Goal: Entertainment & Leisure: Consume media (video, audio)

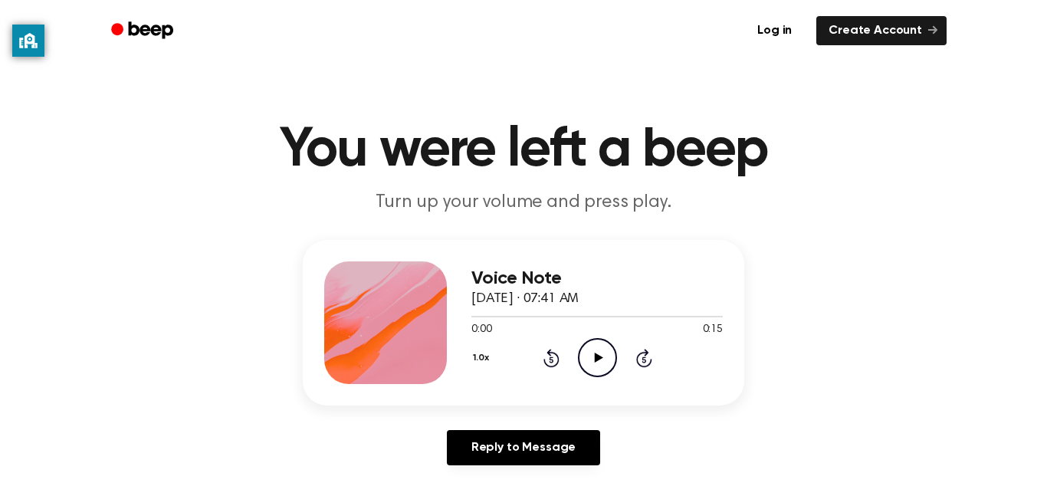
click at [599, 358] on icon at bounding box center [598, 357] width 8 height 10
click at [589, 346] on icon "Play Audio" at bounding box center [597, 357] width 39 height 39
click at [599, 343] on icon "Play Audio" at bounding box center [597, 357] width 39 height 39
click at [595, 353] on icon at bounding box center [598, 357] width 8 height 10
click at [601, 353] on icon "Play Audio" at bounding box center [597, 357] width 39 height 39
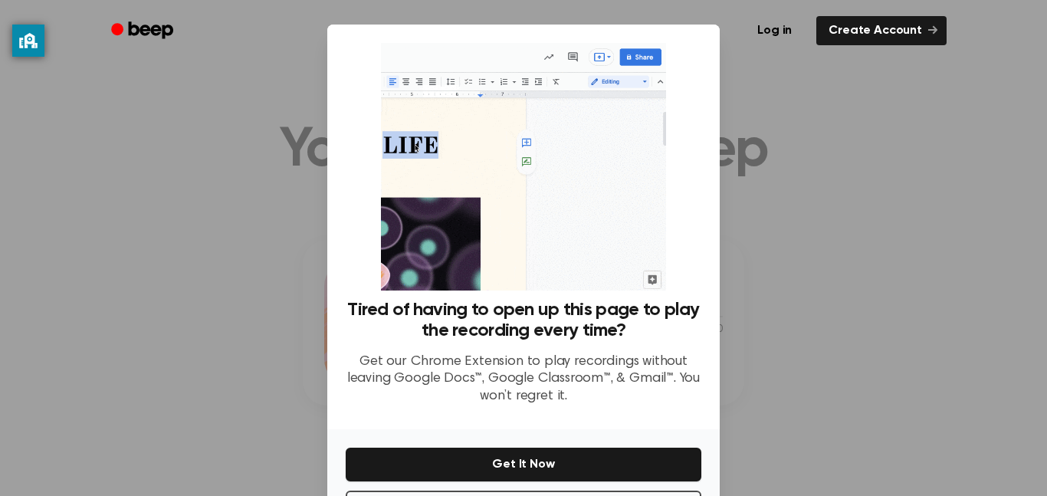
click at [242, 377] on div at bounding box center [523, 248] width 1047 height 496
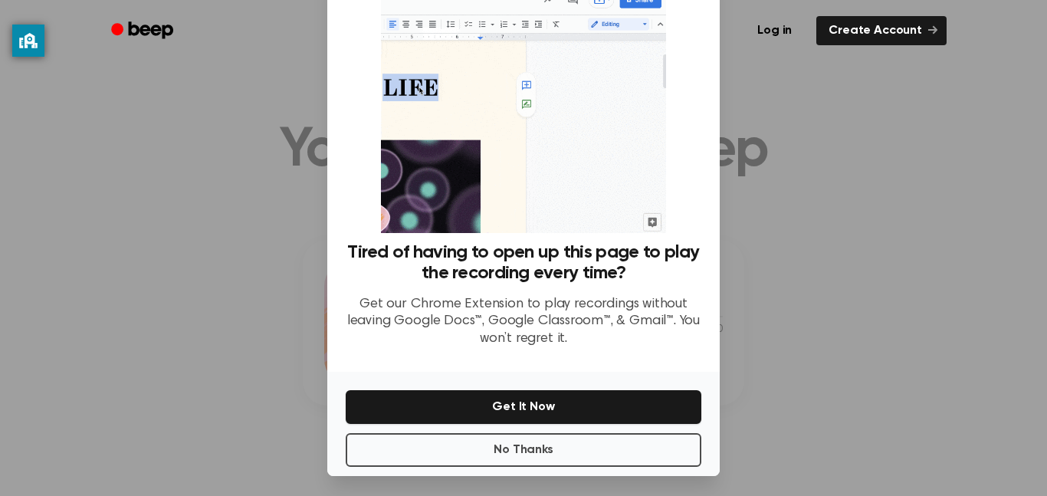
scroll to position [62, 0]
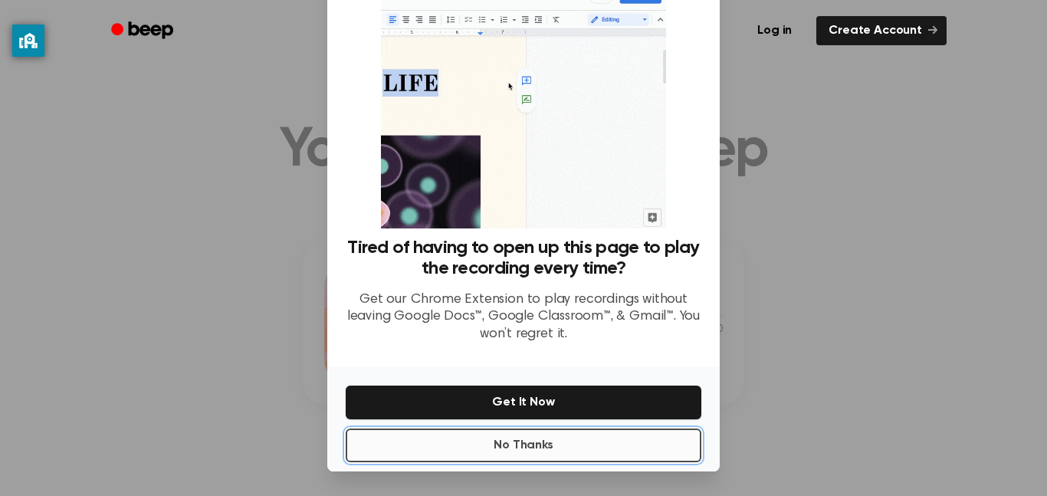
click at [537, 444] on button "No Thanks" at bounding box center [524, 445] width 356 height 34
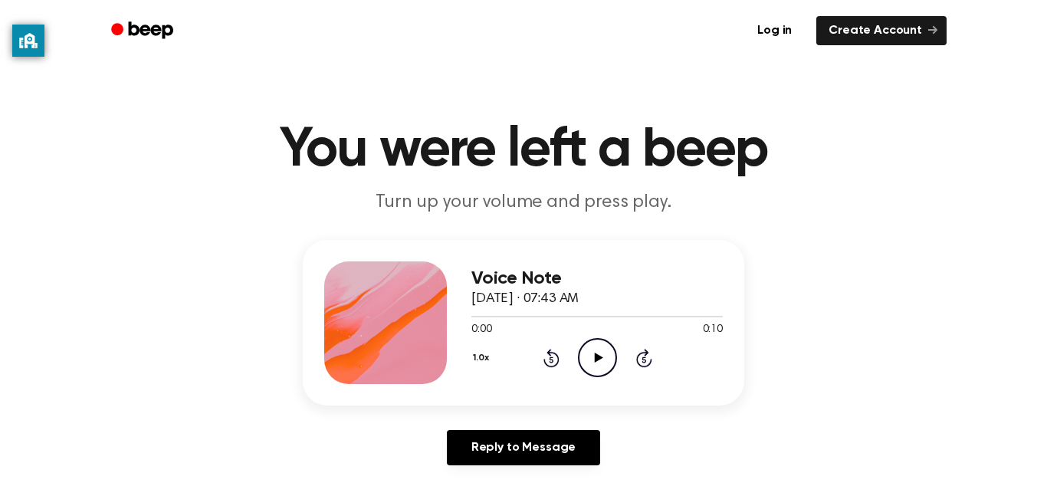
click at [598, 359] on icon at bounding box center [598, 357] width 8 height 10
click at [582, 341] on icon "Play Audio" at bounding box center [597, 357] width 39 height 39
click at [595, 356] on icon at bounding box center [598, 357] width 8 height 10
click at [585, 349] on icon "Play Audio" at bounding box center [597, 357] width 39 height 39
click at [596, 356] on icon at bounding box center [598, 357] width 8 height 10
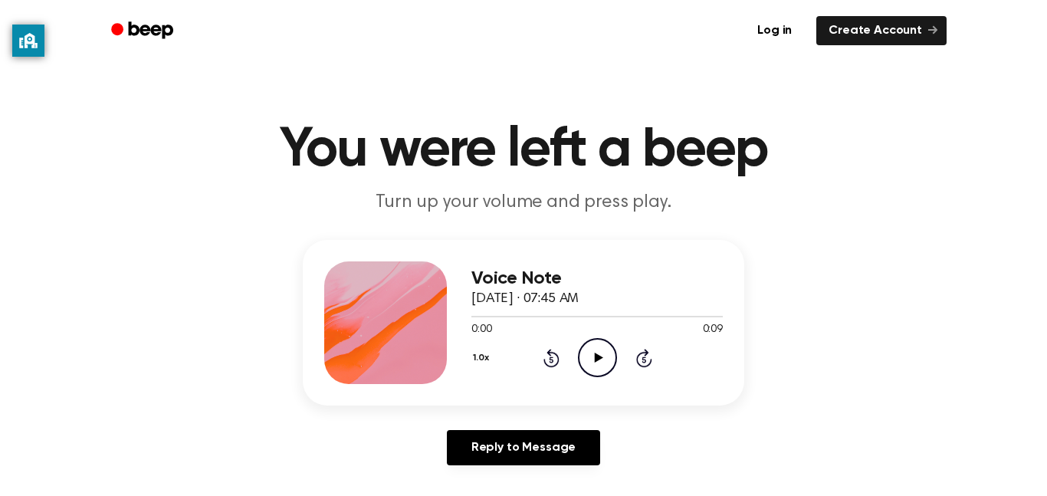
click at [594, 363] on icon "Play Audio" at bounding box center [597, 357] width 39 height 39
